Goal: Find specific page/section: Find specific page/section

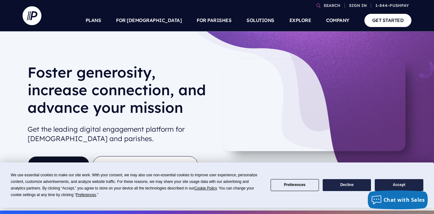
click at [392, 183] on button "Accept" at bounding box center [399, 185] width 48 height 12
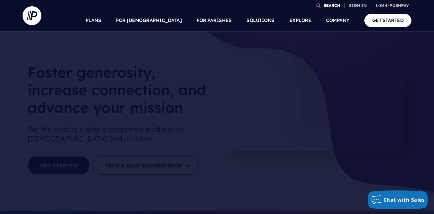
click at [328, 3] on link "SEARCH" at bounding box center [332, 5] width 22 height 11
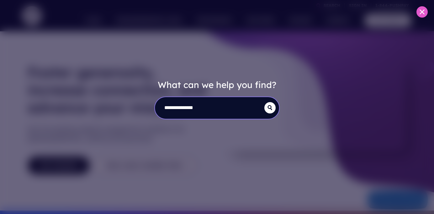
type input "**********"
click at [264, 102] on button "submit" at bounding box center [269, 107] width 11 height 11
